Goal: Information Seeking & Learning: Learn about a topic

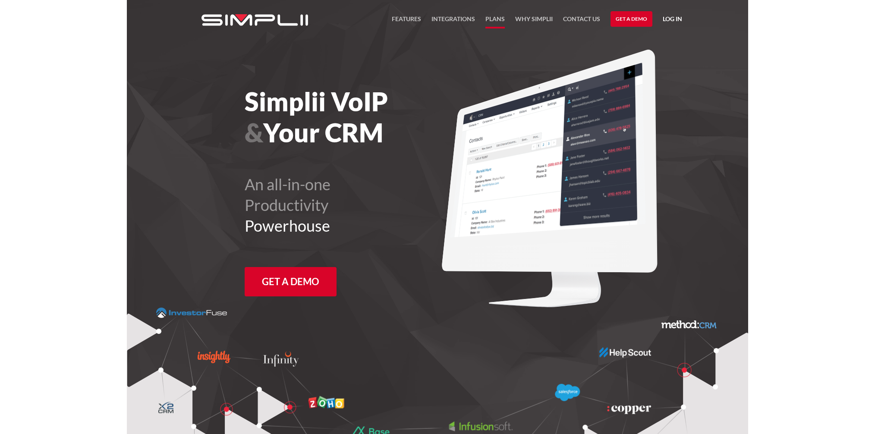
click at [500, 19] on link "Plans" at bounding box center [494, 21] width 19 height 15
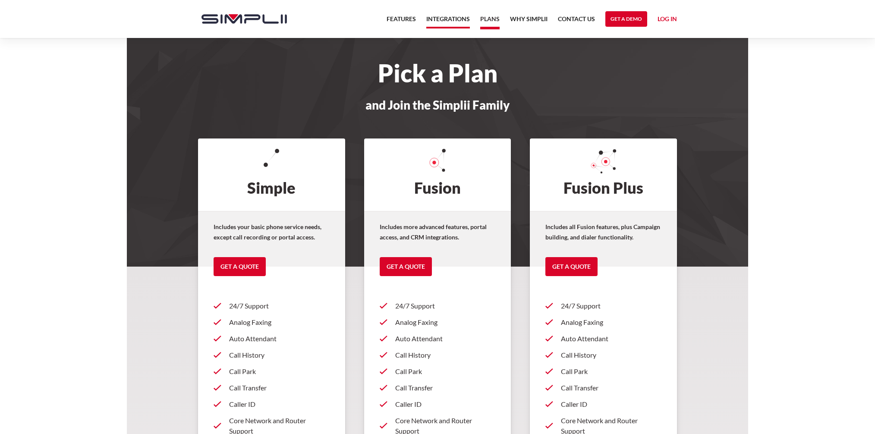
click at [444, 16] on link "Integrations" at bounding box center [448, 21] width 44 height 15
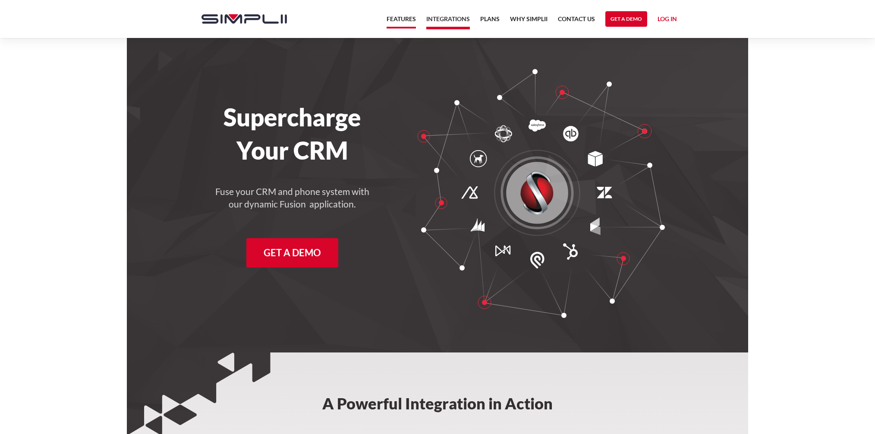
click at [406, 20] on link "Features" at bounding box center [401, 21] width 29 height 15
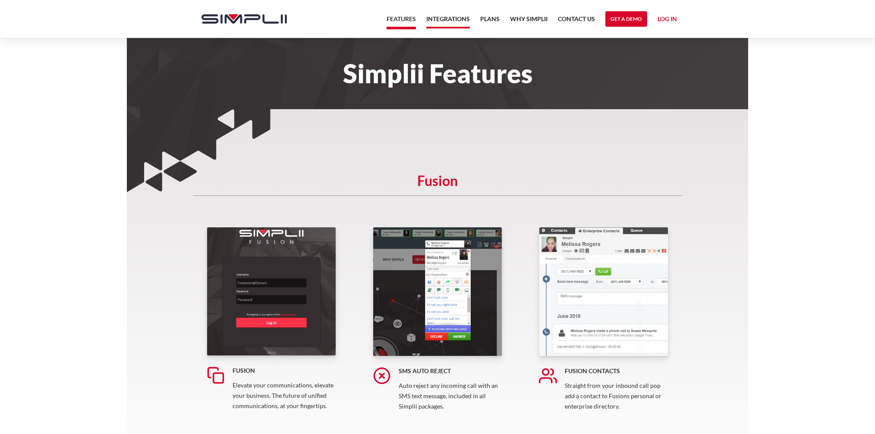
click at [454, 20] on link "Integrations" at bounding box center [448, 21] width 44 height 15
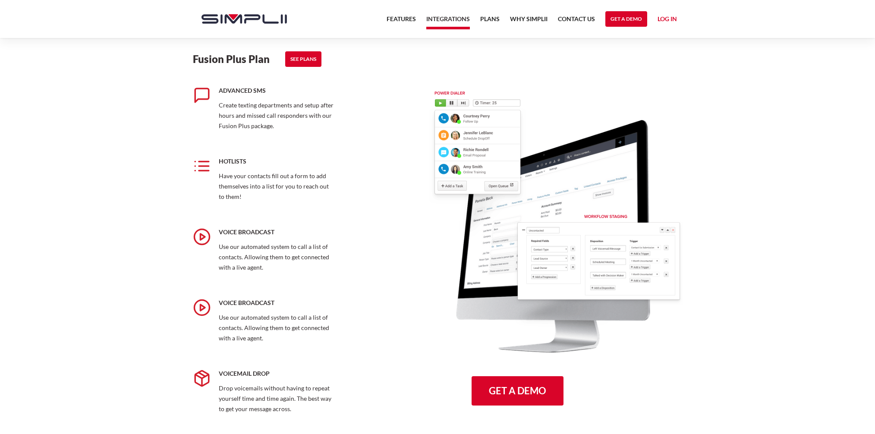
scroll to position [963, 0]
click at [491, 22] on link "Plans" at bounding box center [489, 21] width 19 height 15
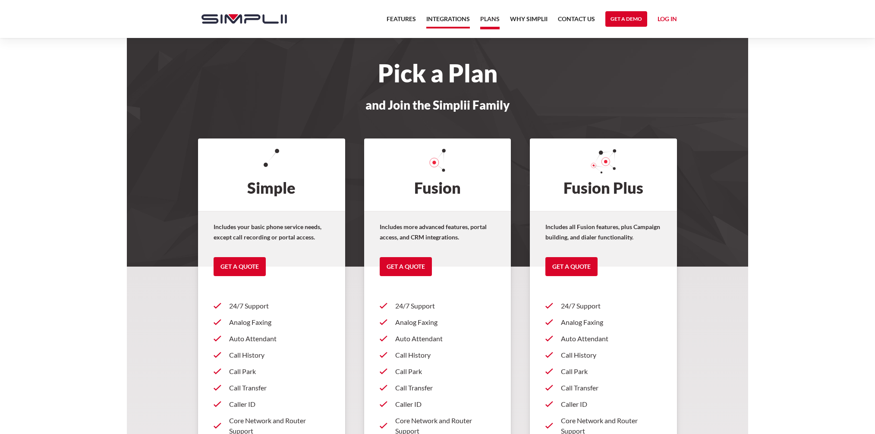
click at [442, 19] on link "Integrations" at bounding box center [448, 21] width 44 height 15
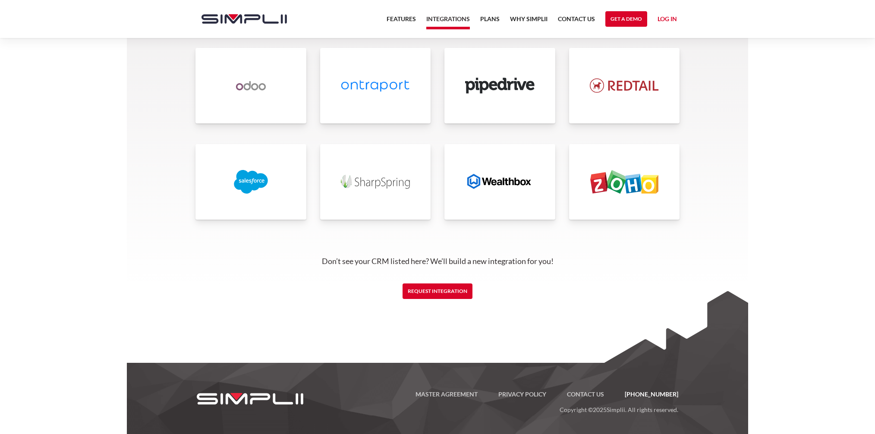
scroll to position [1526, 0]
